Goal: Navigation & Orientation: Understand site structure

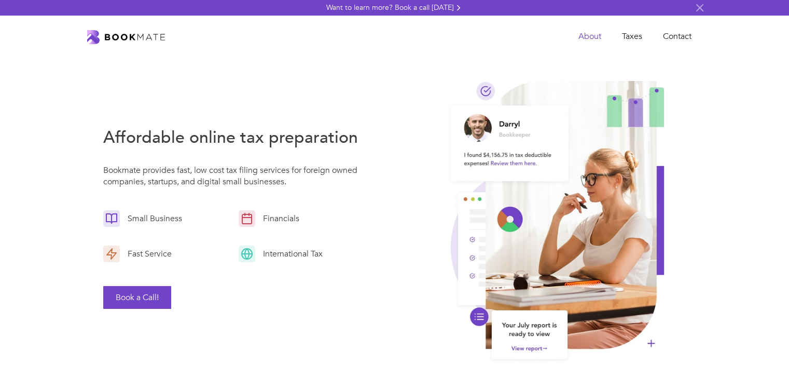
click at [581, 36] on link "About" at bounding box center [590, 36] width 44 height 21
click at [632, 37] on link "Taxes" at bounding box center [632, 36] width 41 height 21
click at [667, 43] on link "Contact" at bounding box center [677, 36] width 49 height 21
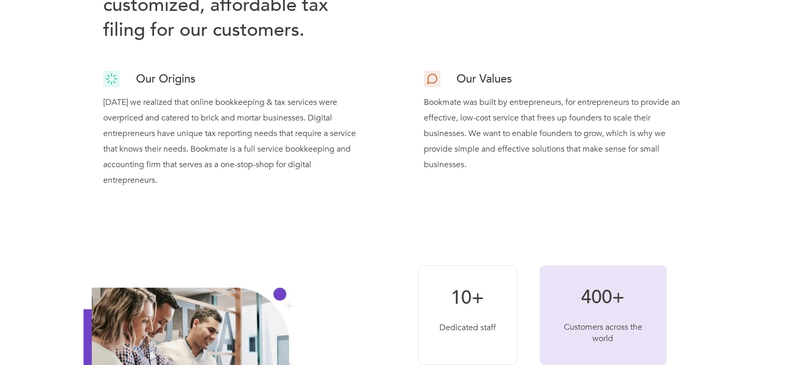
scroll to position [127, 0]
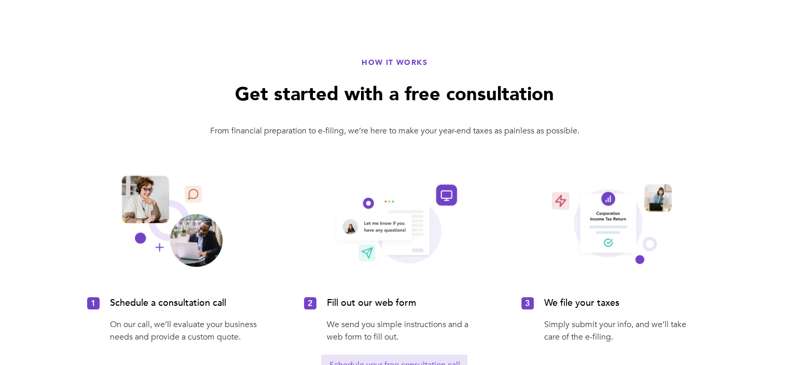
scroll to position [629, 0]
